Goal: Task Accomplishment & Management: Use online tool/utility

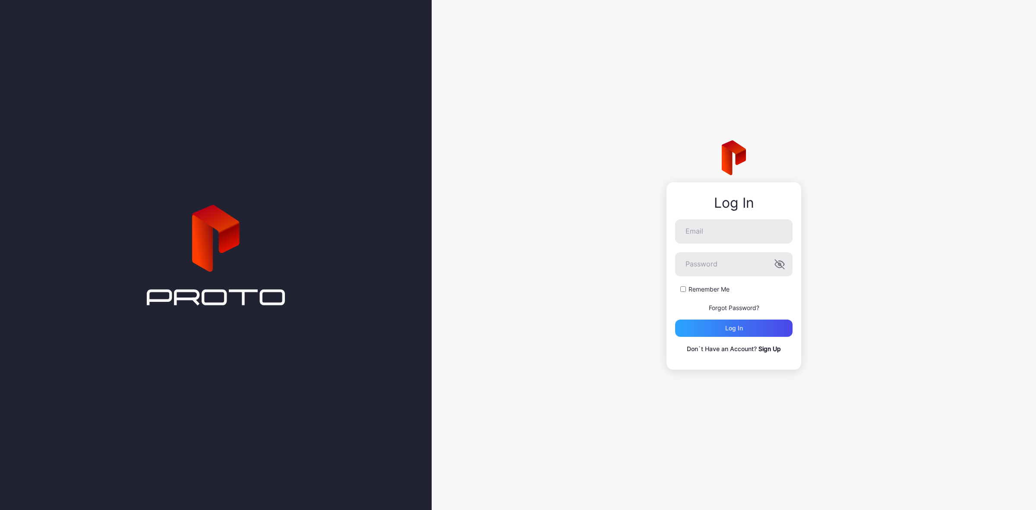
click at [737, 40] on div "Log In Email Password Remember Me Forgot Password? Log in Don`t Have an Account…" at bounding box center [734, 255] width 604 height 510
